Goal: Task Accomplishment & Management: Use online tool/utility

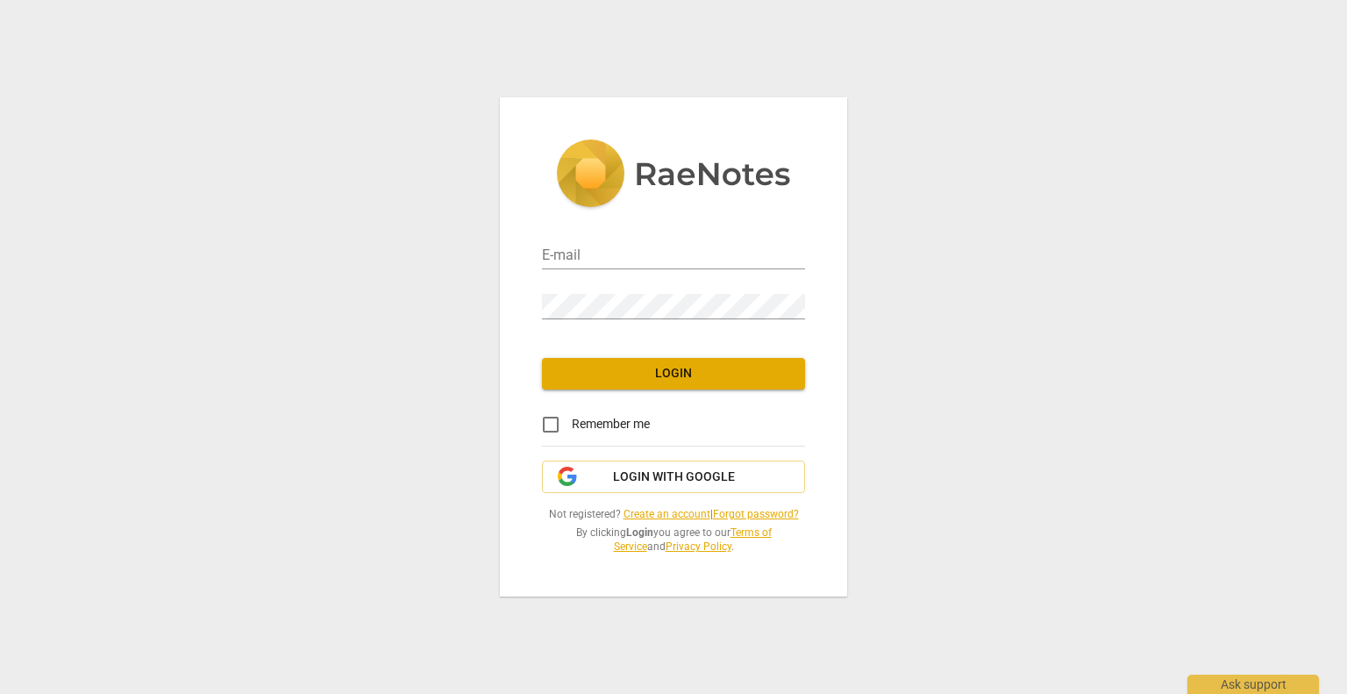
type input "rosanne@rccoaching.com"
click at [597, 414] on label "Remember me" at bounding box center [590, 425] width 120 height 42
click at [572, 414] on input "Remember me" at bounding box center [551, 425] width 42 height 42
checkbox input "true"
click at [660, 378] on span "Login" at bounding box center [673, 374] width 235 height 18
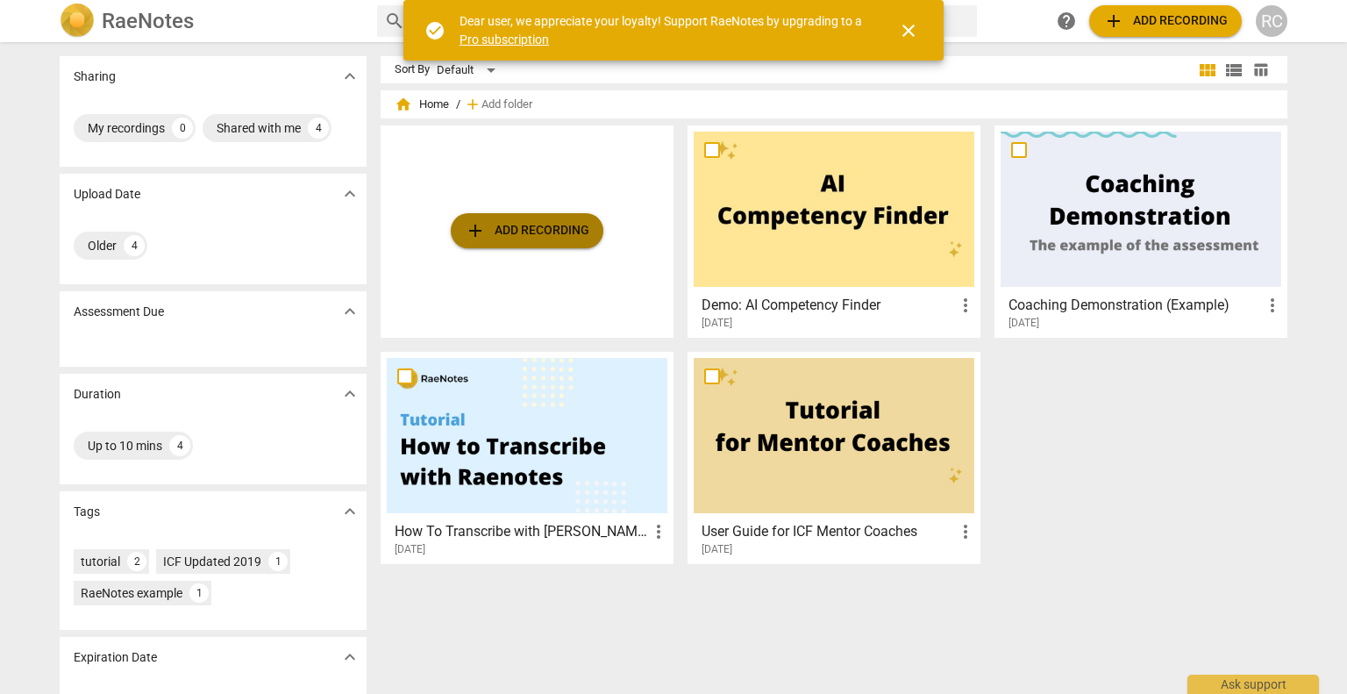
click at [552, 223] on span "add Add recording" at bounding box center [527, 230] width 125 height 21
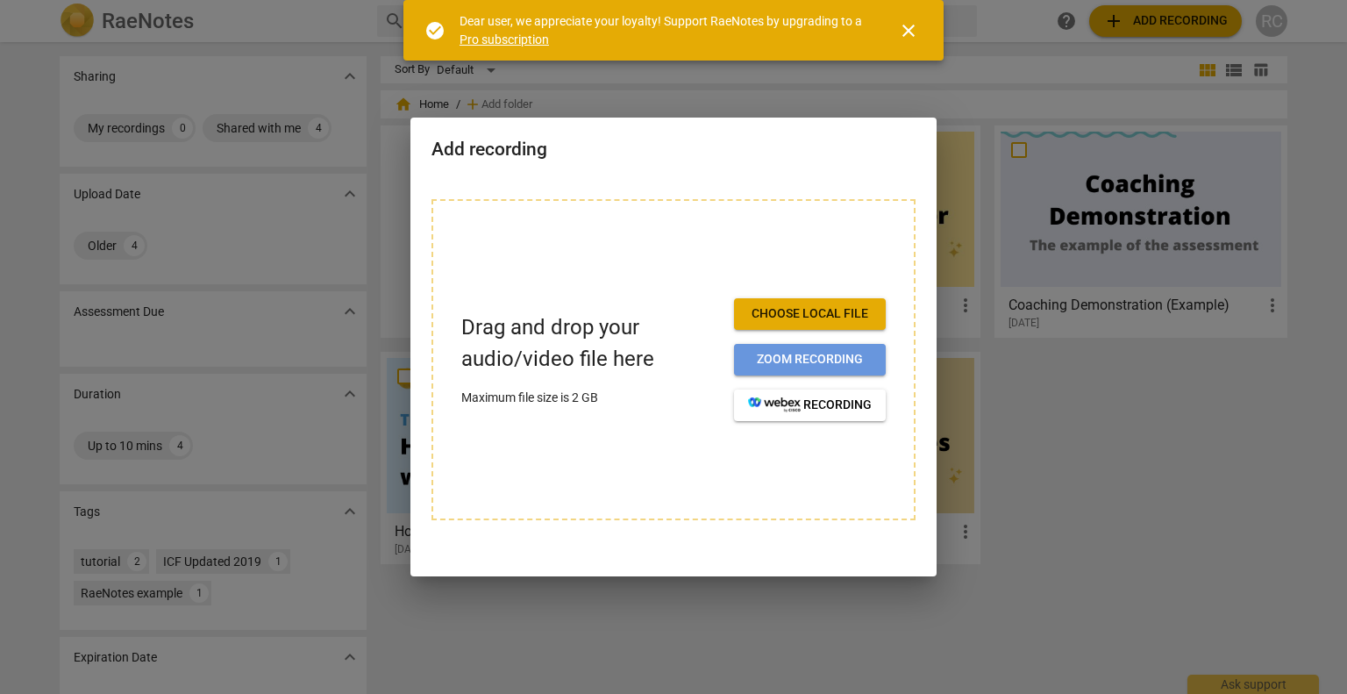
click at [831, 357] on span "Zoom recording" at bounding box center [810, 360] width 124 height 18
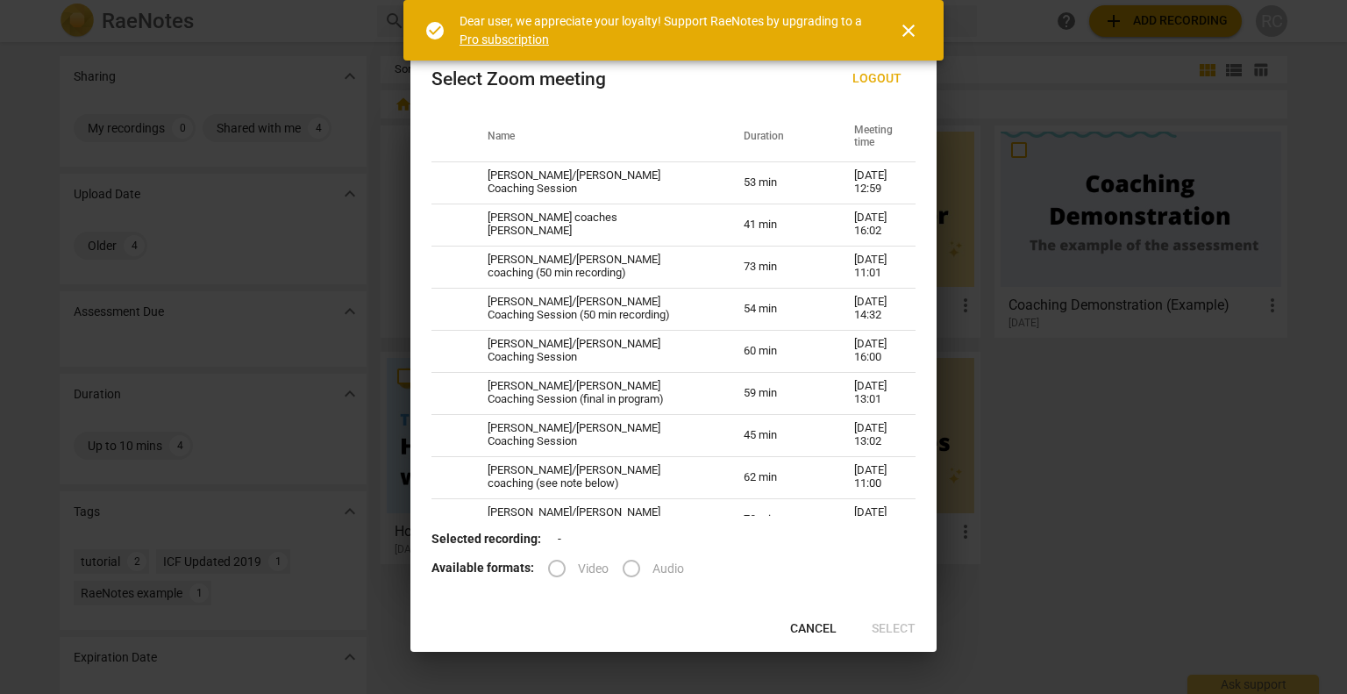
click at [910, 22] on span "close" at bounding box center [908, 30] width 21 height 21
